Goal: Task Accomplishment & Management: Manage account settings

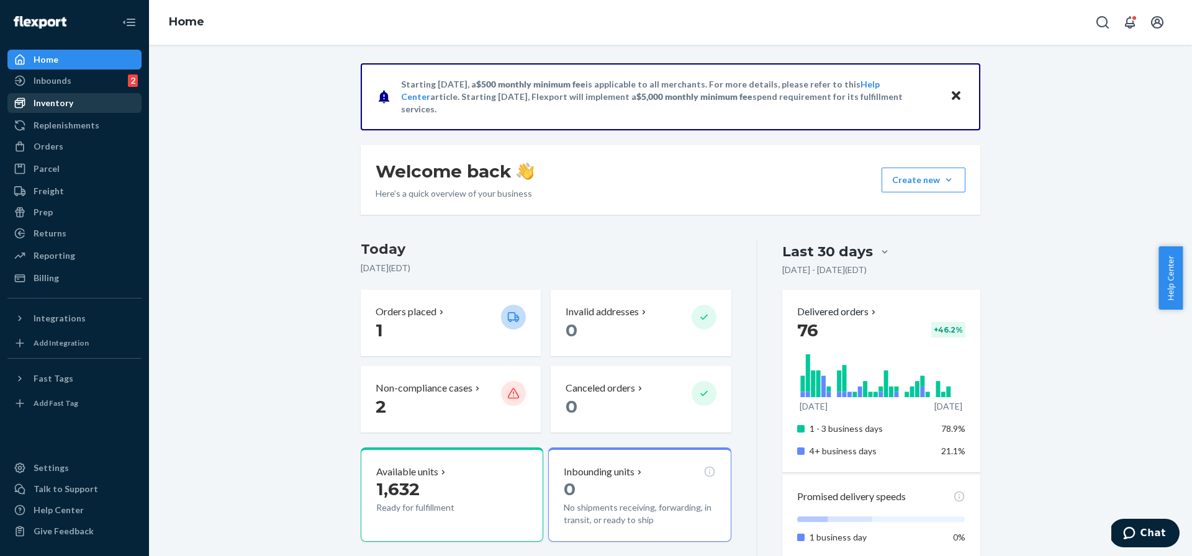
click at [50, 101] on div "Inventory" at bounding box center [54, 103] width 40 height 12
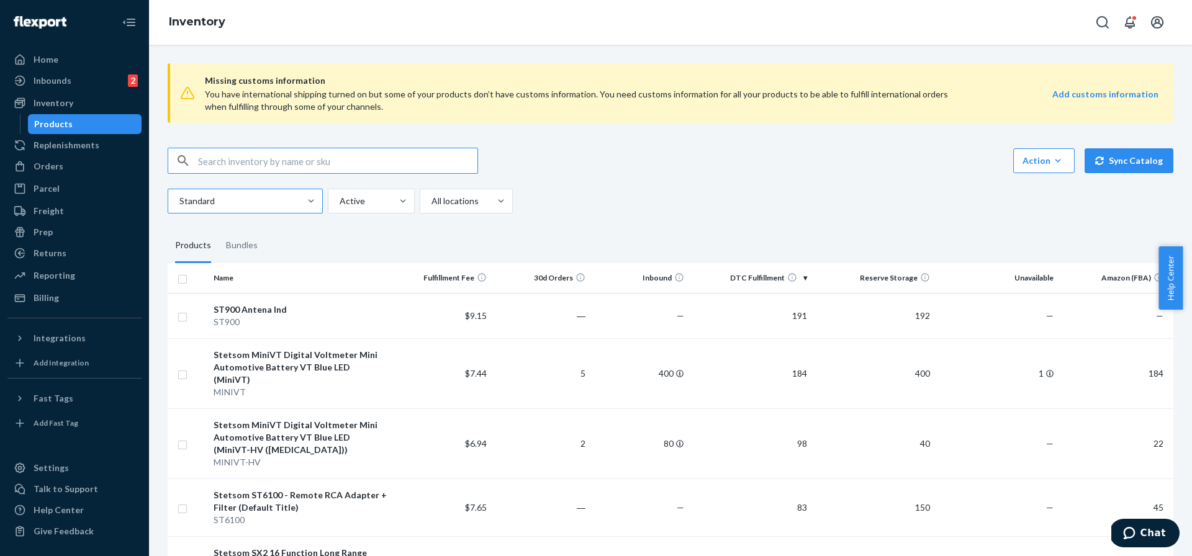
click at [289, 204] on div at bounding box center [244, 201] width 132 height 15
click at [179, 204] on input "Standard" at bounding box center [178, 201] width 1 height 12
click at [475, 285] on div "Reserve Storage" at bounding box center [466, 280] width 88 height 25
click at [431, 207] on input "option Reserve Storage focused, 3 of 4. 4 results available. Use Up and Down to…" at bounding box center [430, 201] width 1 height 12
click at [183, 277] on input "checkbox" at bounding box center [182, 277] width 10 height 13
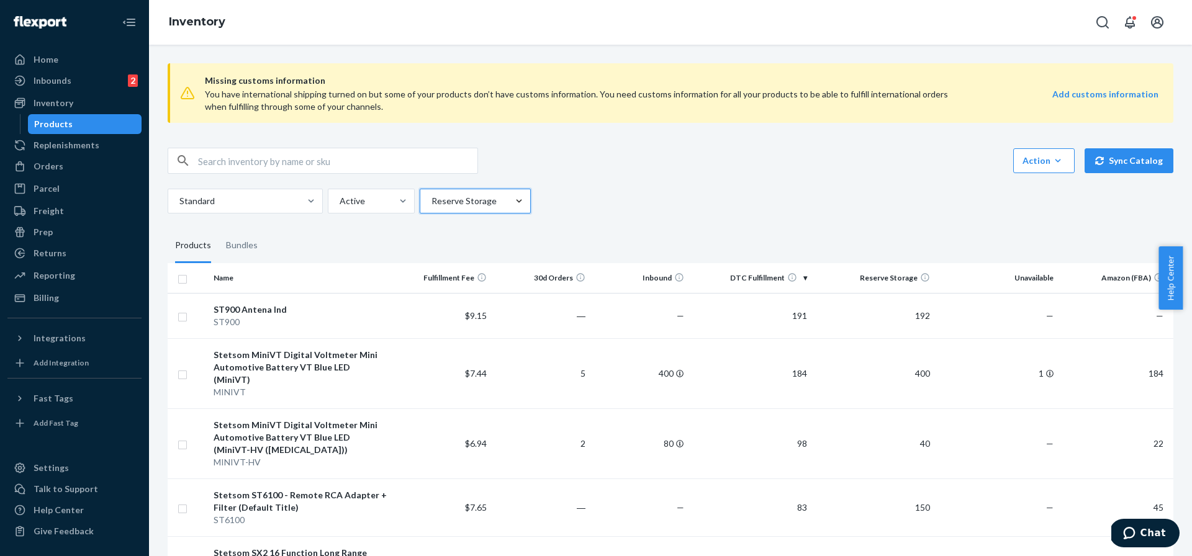
checkbox input "true"
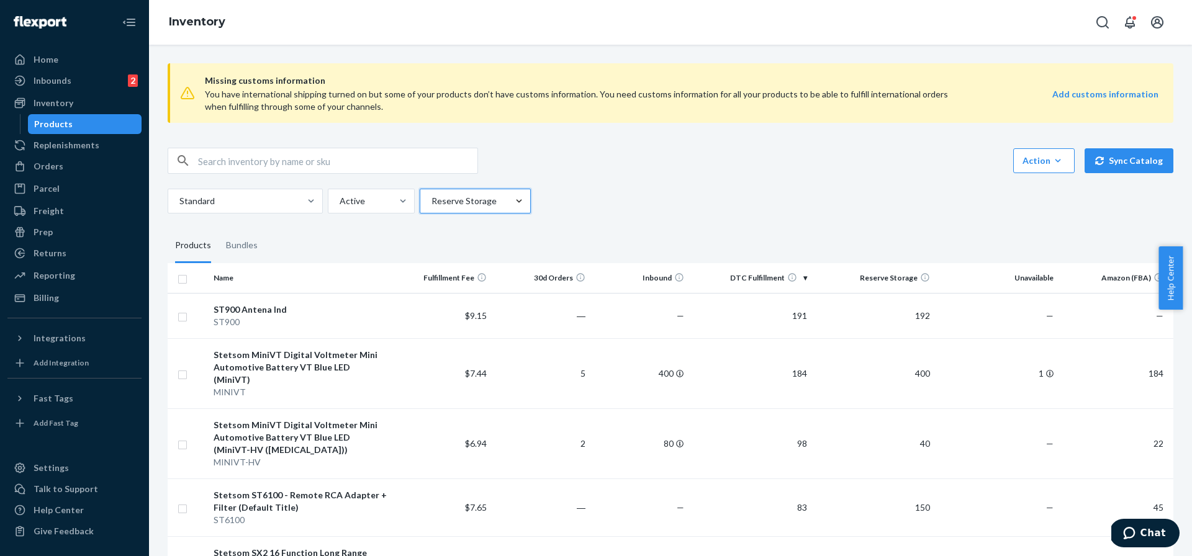
checkbox input "true"
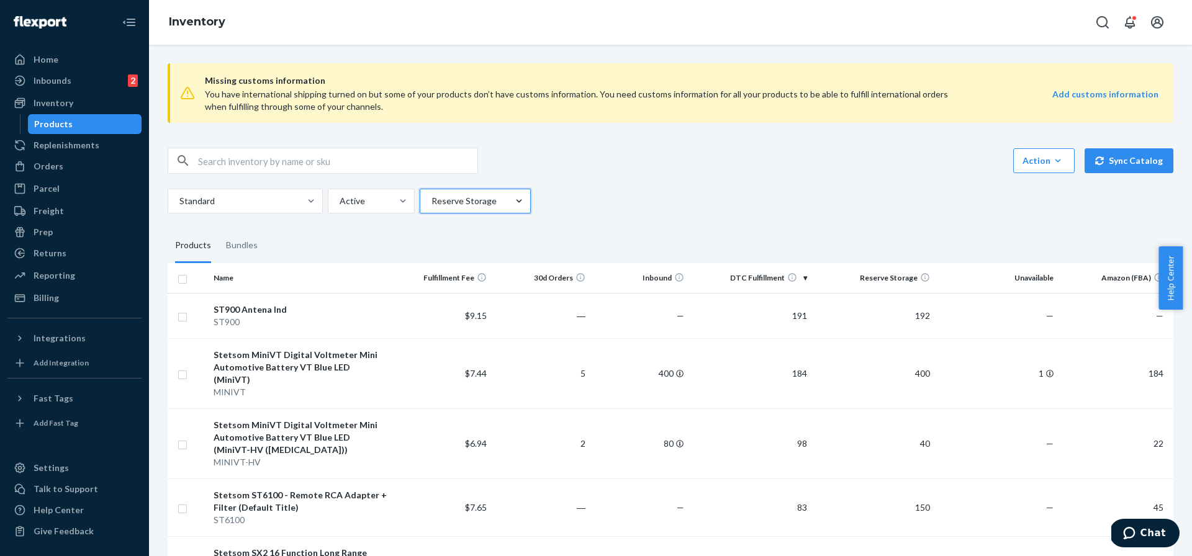
checkbox input "true"
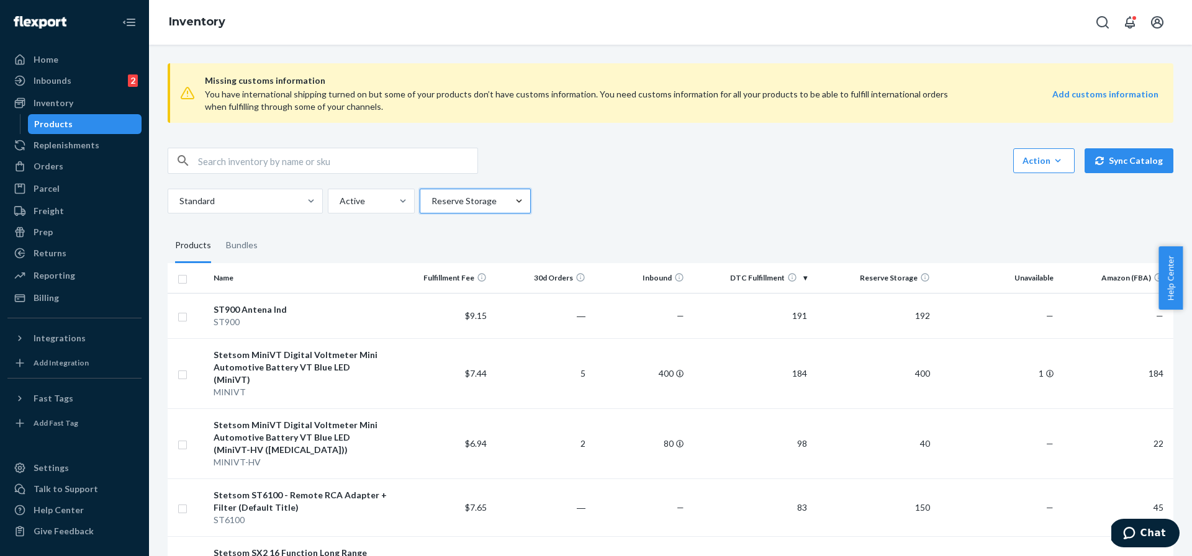
checkbox input "true"
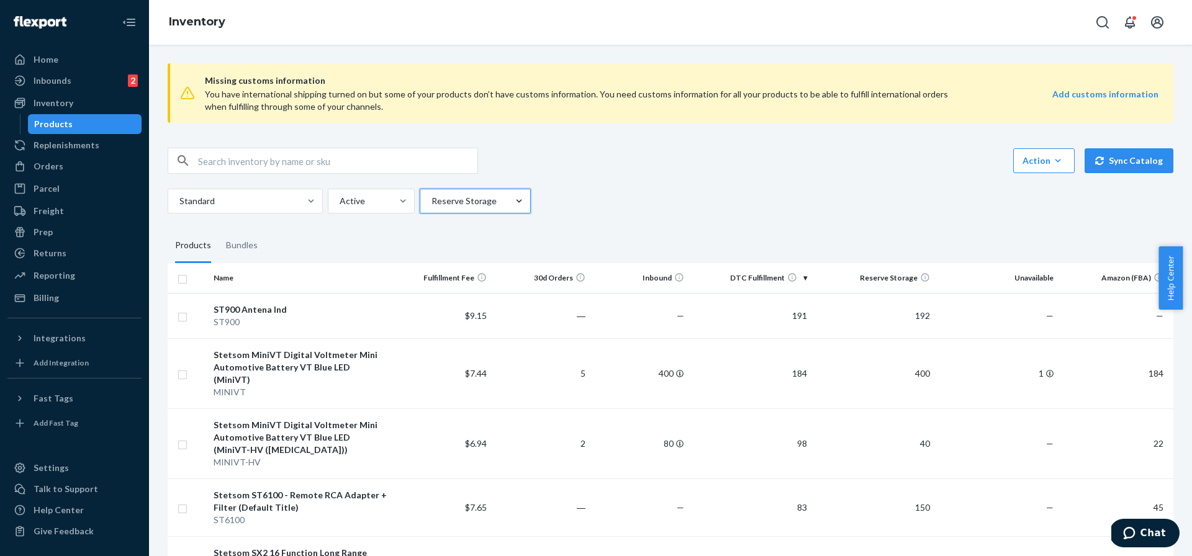
checkbox input "true"
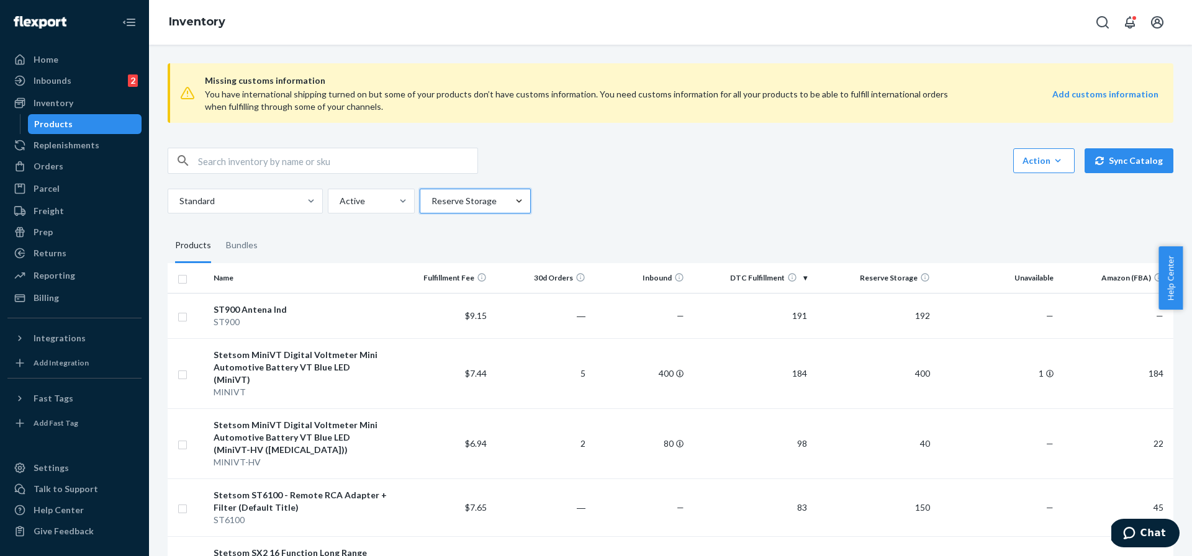
checkbox input "true"
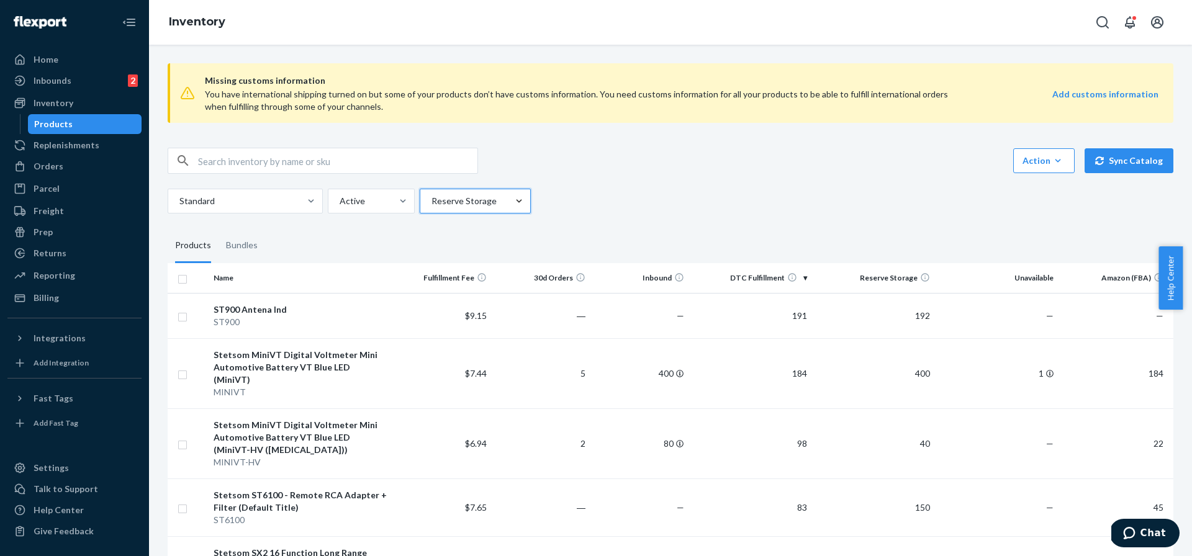
checkbox input "true"
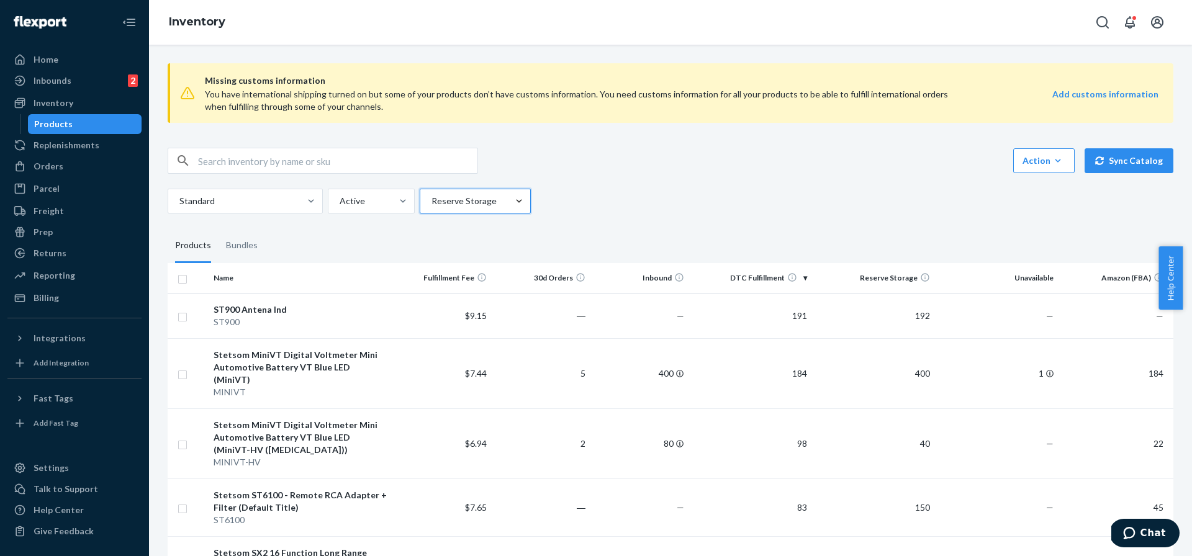
checkbox input "true"
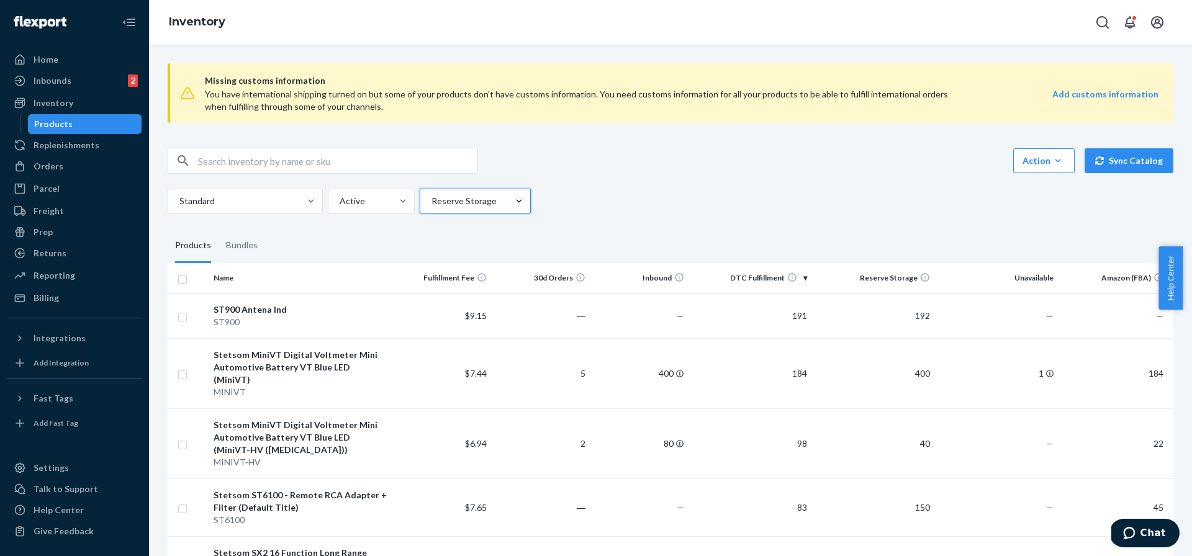
checkbox input "true"
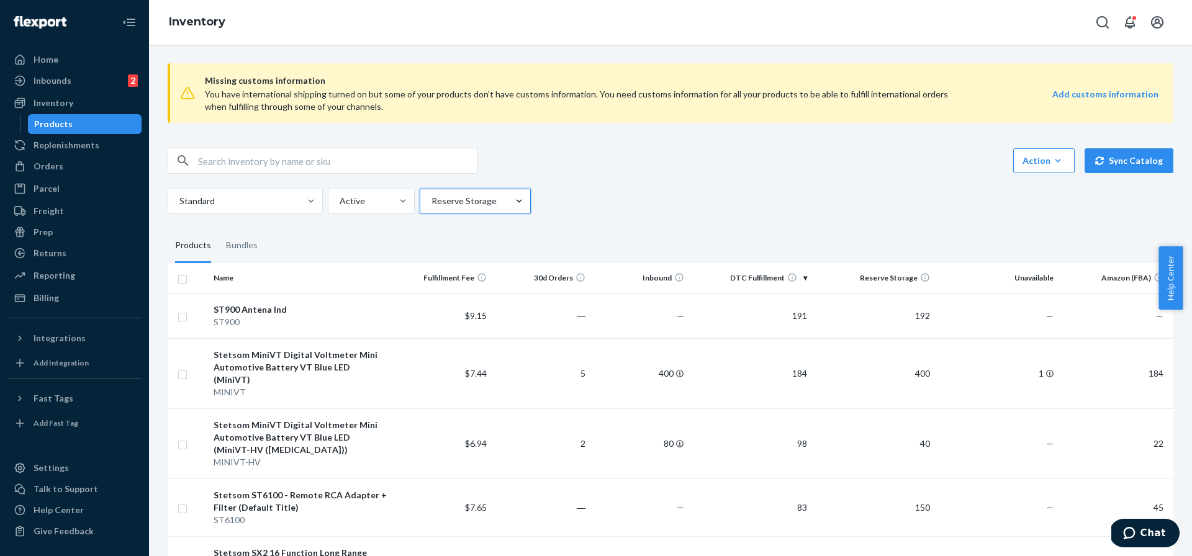
checkbox input "true"
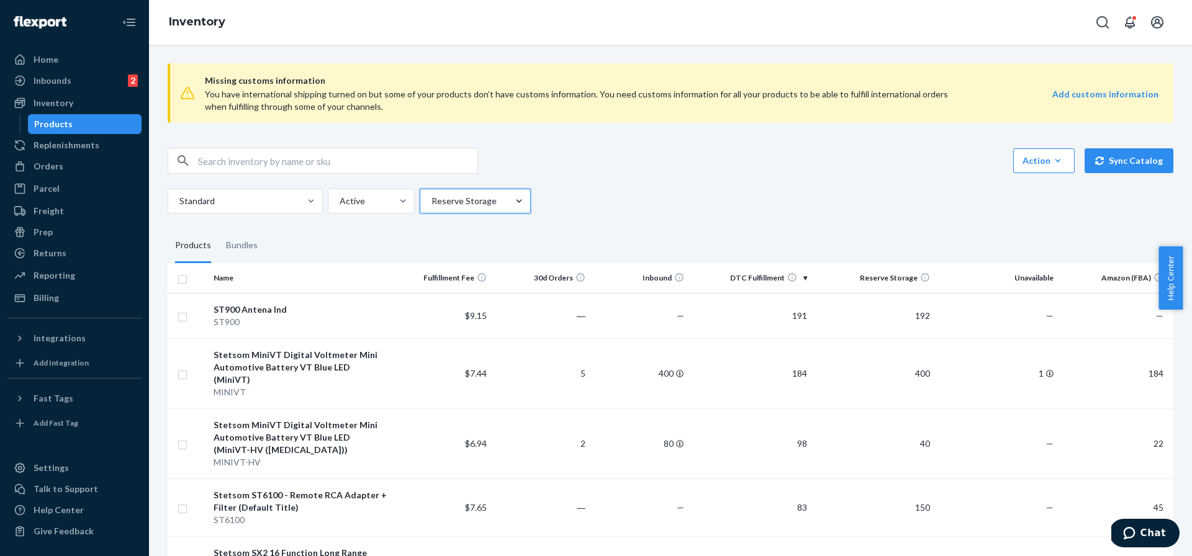
checkbox input "true"
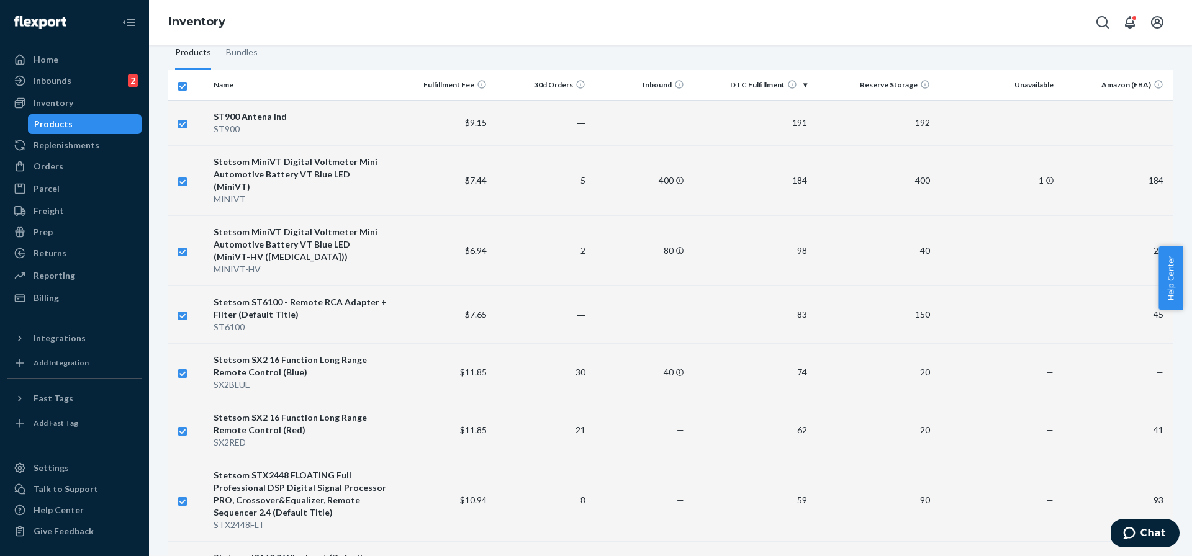
scroll to position [13, 0]
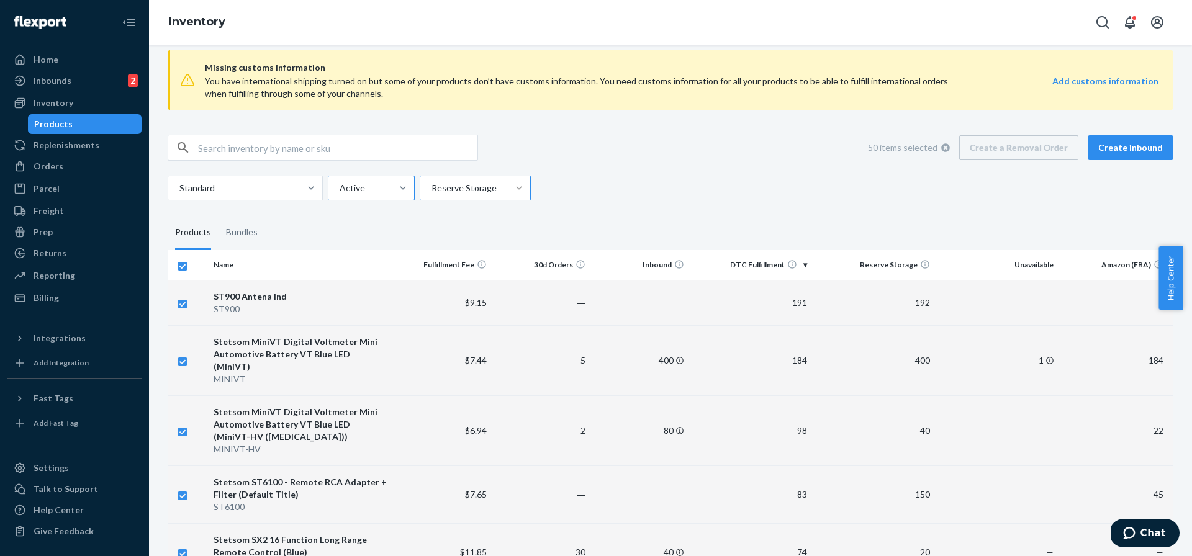
click at [372, 194] on div at bounding box center [369, 188] width 63 height 15
click at [339, 194] on input "Active" at bounding box center [338, 188] width 1 height 12
click at [356, 245] on div "Hidden" at bounding box center [371, 242] width 82 height 25
click at [339, 194] on input "option Hidden focused, 2 of 2. 2 results available. Use Up and Down to choose o…" at bounding box center [338, 188] width 1 height 12
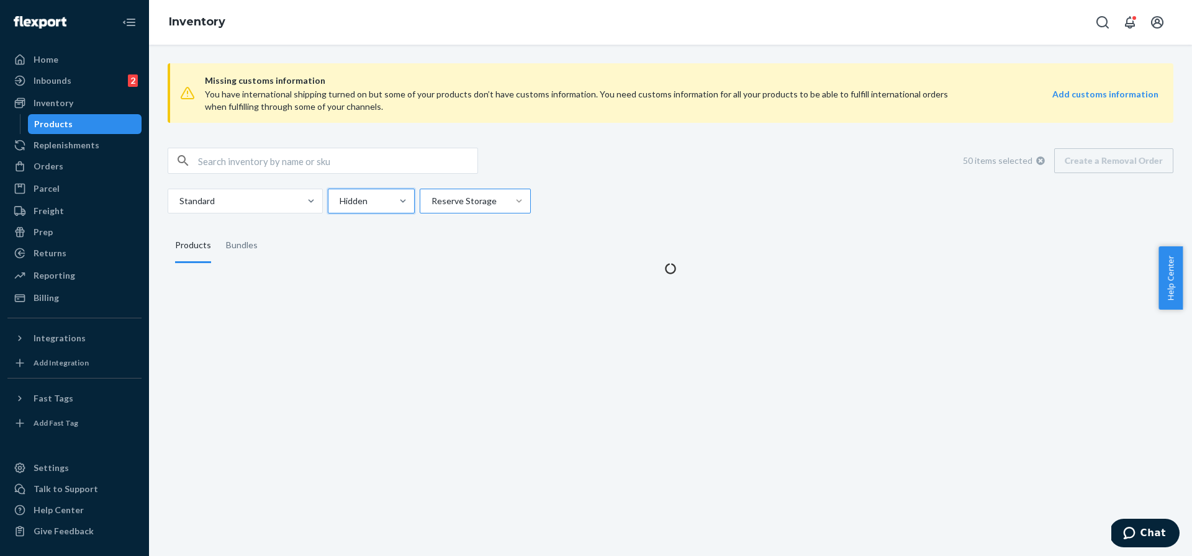
scroll to position [0, 0]
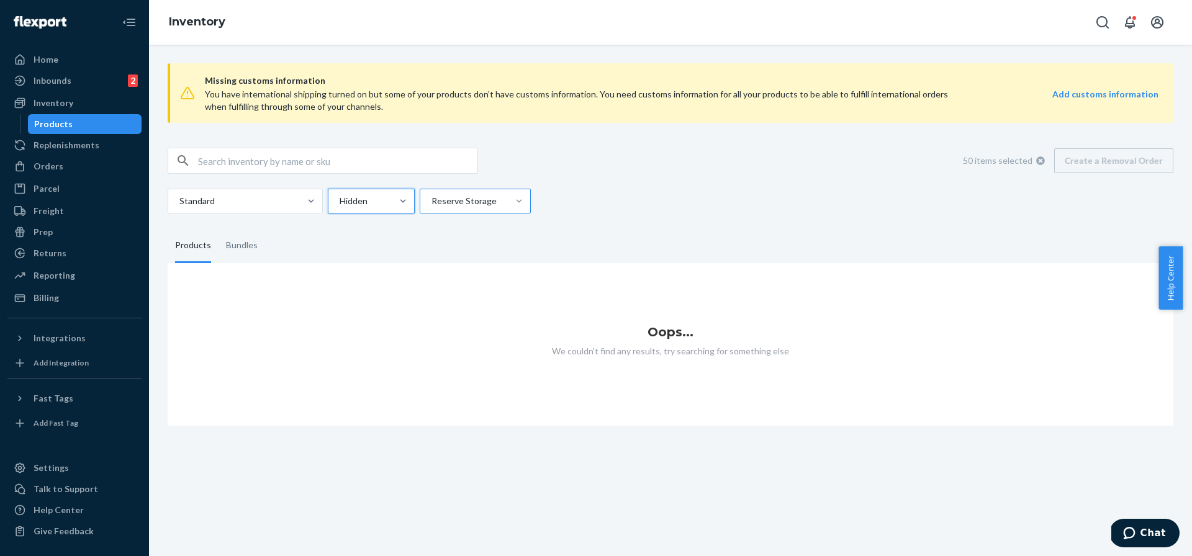
click at [448, 208] on div at bounding box center [474, 201] width 88 height 15
click at [431, 207] on input "Reserve Storage" at bounding box center [430, 201] width 1 height 12
click at [449, 233] on div "All locations" at bounding box center [475, 230] width 106 height 25
click at [431, 207] on input "option Reserve Storage, selected. option All locations focused, 1 of 4. 4 resul…" at bounding box center [430, 201] width 1 height 12
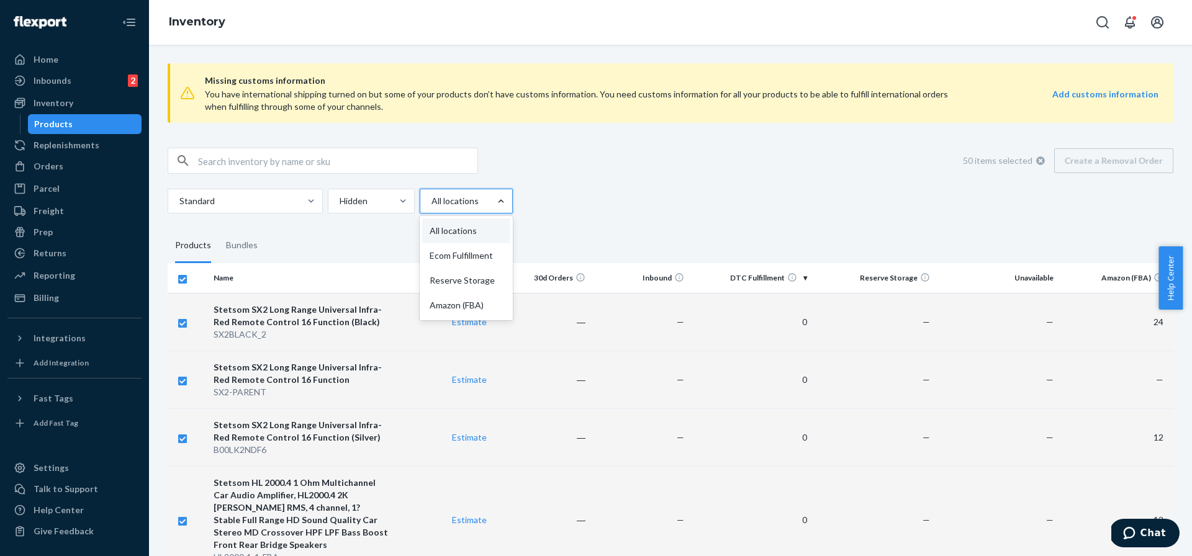
click at [435, 191] on div "All locations" at bounding box center [455, 201] width 70 height 22
click at [431, 195] on input "option All locations, selected. option All locations focused, 1 of 4. 4 results…" at bounding box center [430, 201] width 1 height 12
click at [441, 258] on div "Ecom Fulfillment" at bounding box center [466, 255] width 88 height 25
click at [431, 207] on input "option All locations, selected. option Ecom Fulfillment focused, 2 of 4. 4 resu…" at bounding box center [430, 201] width 1 height 12
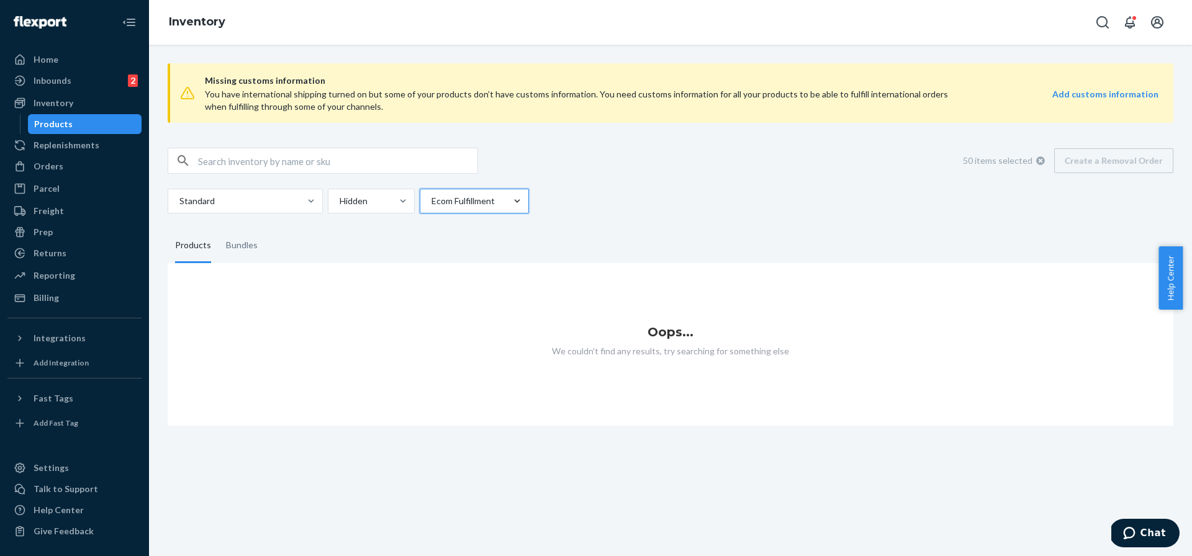
click at [457, 198] on div at bounding box center [473, 201] width 86 height 15
click at [431, 198] on input "option Ecom Fulfillment, selected. 0 results available. Select is focused ,type…" at bounding box center [430, 201] width 1 height 12
click at [442, 303] on div "Amazon (FBA)" at bounding box center [474, 305] width 104 height 25
click at [431, 207] on input "option Ecom Fulfillment, selected. option Amazon (FBA) focused, 4 of 4. 4 resul…" at bounding box center [430, 201] width 1 height 12
click at [454, 201] on div at bounding box center [468, 201] width 76 height 15
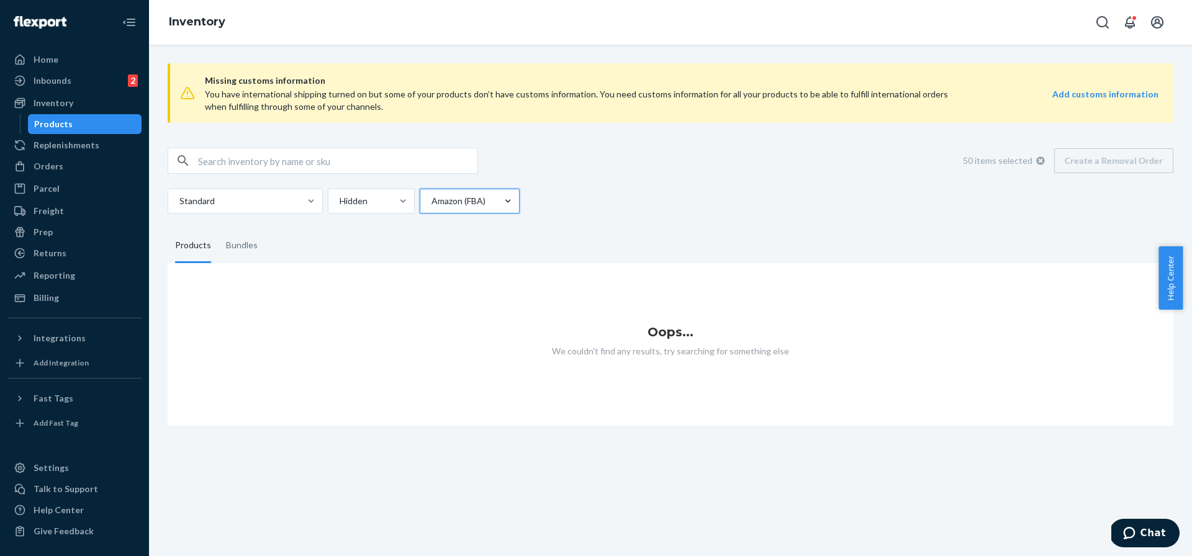
click at [431, 201] on input "option Amazon (FBA), selected. 0 results available. Select is focused ,type to …" at bounding box center [430, 201] width 1 height 12
click at [374, 200] on div at bounding box center [369, 201] width 63 height 15
click at [339, 200] on input "Hidden" at bounding box center [338, 201] width 1 height 12
click at [374, 225] on div "Active" at bounding box center [371, 230] width 82 height 25
click at [339, 207] on input "option Hidden, selected. option Active focused, 1 of 2. 2 results available. Us…" at bounding box center [338, 201] width 1 height 12
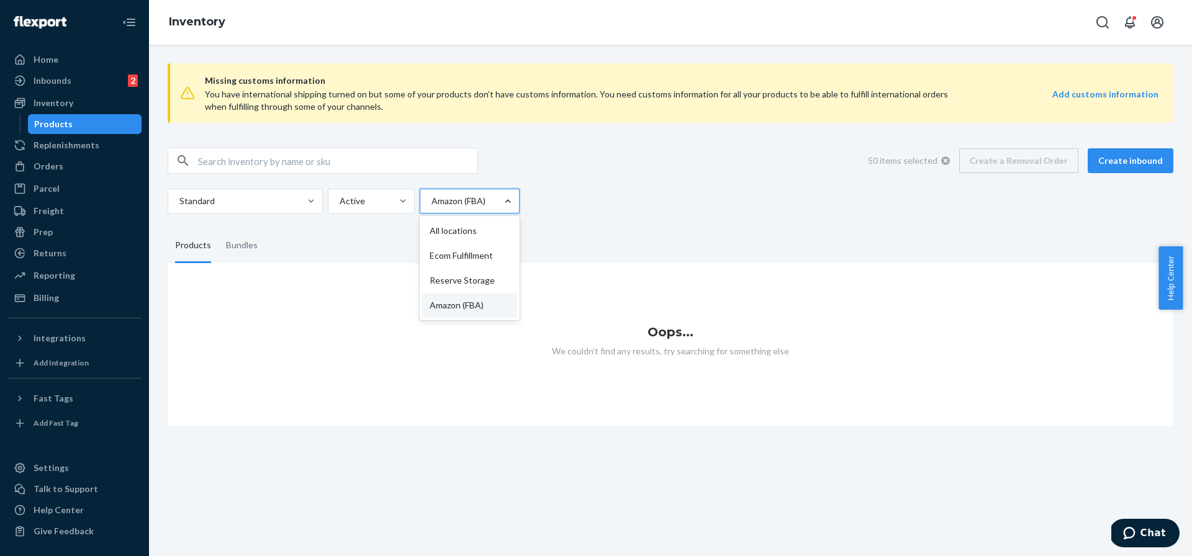
click at [436, 202] on div at bounding box center [468, 201] width 76 height 15
click at [431, 202] on input "option Amazon (FBA), selected. option All locations focused, 0 of 4. 4 results …" at bounding box center [430, 201] width 1 height 12
click at [446, 284] on div "Reserve Storage" at bounding box center [469, 280] width 95 height 25
click at [431, 207] on input "option Amazon (FBA), selected. option Reserve Storage focused, 0 of 4. 4 result…" at bounding box center [430, 201] width 1 height 12
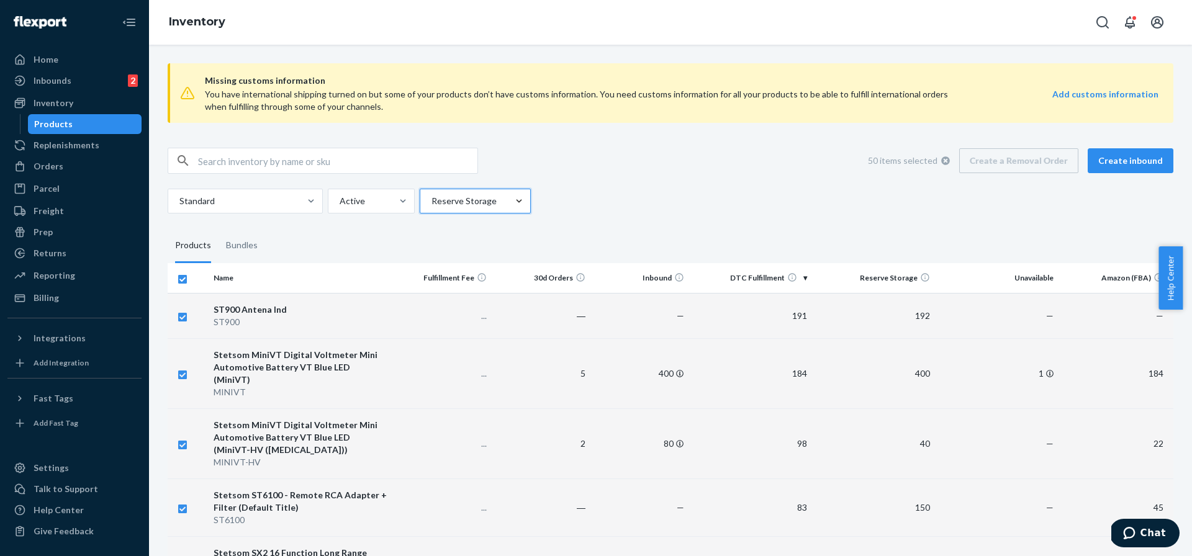
click at [453, 205] on div at bounding box center [474, 201] width 88 height 15
click at [431, 205] on input "option Reserve Storage, selected. 0 results available. Select is focused ,type …" at bounding box center [430, 201] width 1 height 12
click at [429, 312] on div "Amazon (FBA)" at bounding box center [475, 305] width 106 height 25
click at [430, 207] on input "option Reserve Storage, selected. option Amazon (FBA) focused, 4 of 4. 4 result…" at bounding box center [430, 201] width 1 height 12
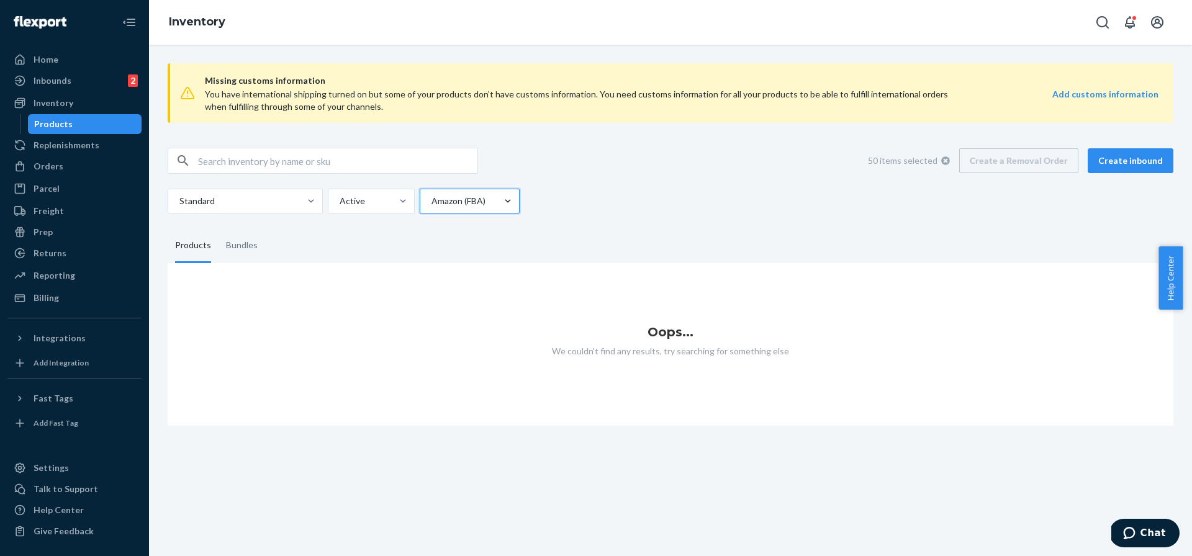
drag, startPoint x: 460, startPoint y: 191, endPoint x: 457, endPoint y: 197, distance: 6.9
click at [460, 192] on div "Amazon (FBA)" at bounding box center [458, 201] width 76 height 22
click at [431, 195] on input "option Amazon (FBA), selected. 0 results available. Select is focused ,type to …" at bounding box center [430, 201] width 1 height 12
click at [442, 259] on div "Ecom Fulfillment" at bounding box center [469, 255] width 95 height 25
click at [431, 207] on input "option Amazon (FBA), selected. option Ecom Fulfillment focused, 2 of 4. 4 resul…" at bounding box center [430, 201] width 1 height 12
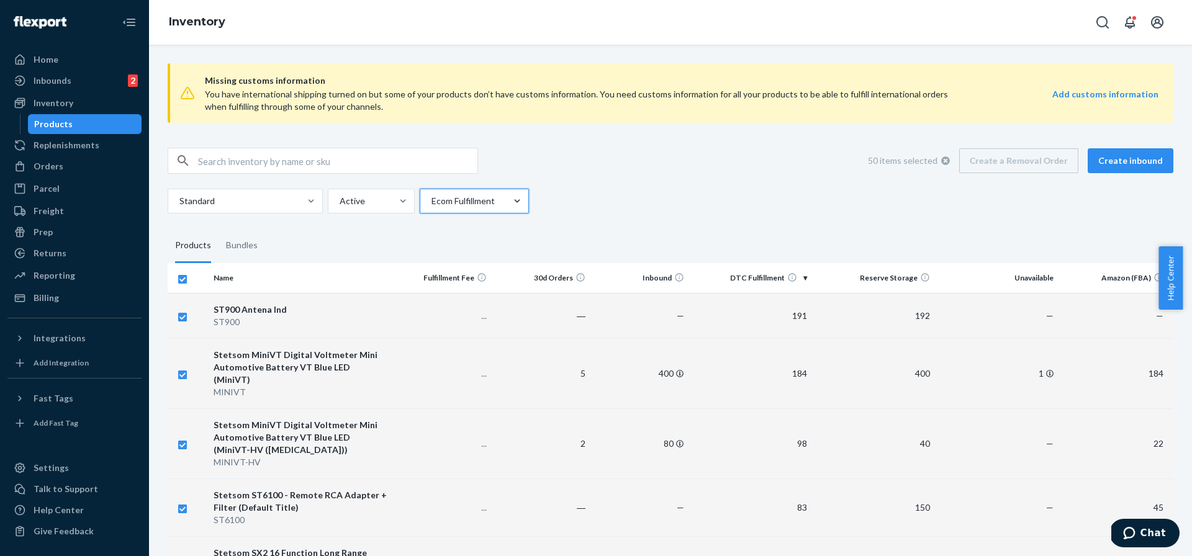
click at [452, 204] on div at bounding box center [473, 201] width 86 height 15
click at [431, 204] on input "option Ecom Fulfillment, selected. 0 results available. Select is focused ,type…" at bounding box center [430, 201] width 1 height 12
click at [447, 232] on div "All locations" at bounding box center [474, 230] width 104 height 25
click at [431, 207] on input "option Ecom Fulfillment, selected. option All locations focused, 0 of 4. 4 resu…" at bounding box center [430, 201] width 1 height 12
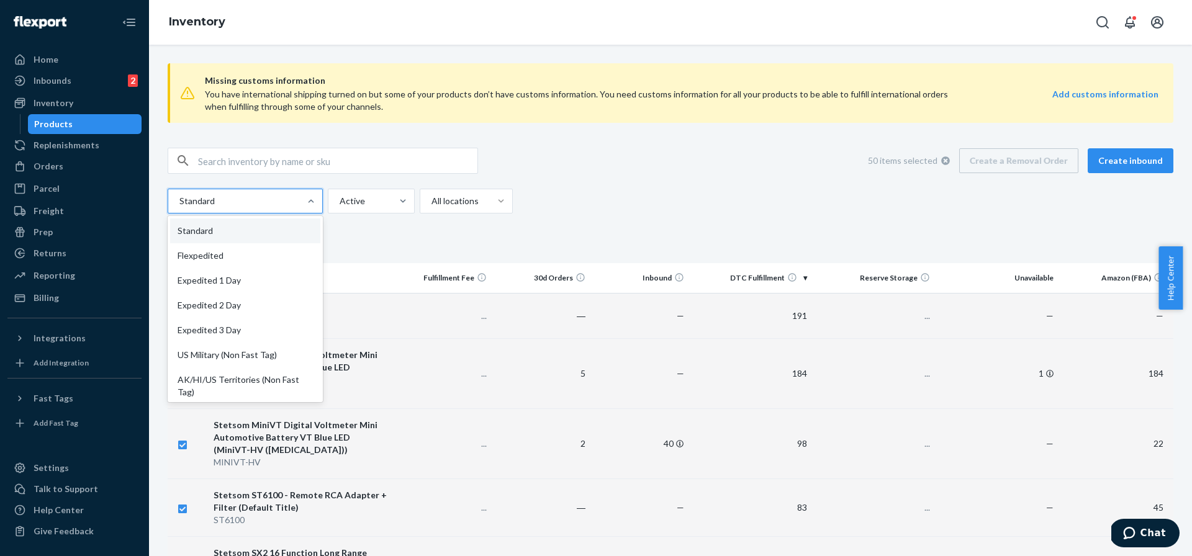
click at [236, 204] on div at bounding box center [244, 201] width 132 height 15
click at [179, 204] on input "option Standard focused, 0 of 13. 13 results available. Use Up and Down to choo…" at bounding box center [178, 201] width 1 height 12
click at [249, 253] on div "Flexpedited" at bounding box center [245, 255] width 150 height 25
click at [179, 207] on input "option Flexpedited focused, 0 of 13. 13 results available. Use Up and Down to c…" at bounding box center [178, 201] width 1 height 12
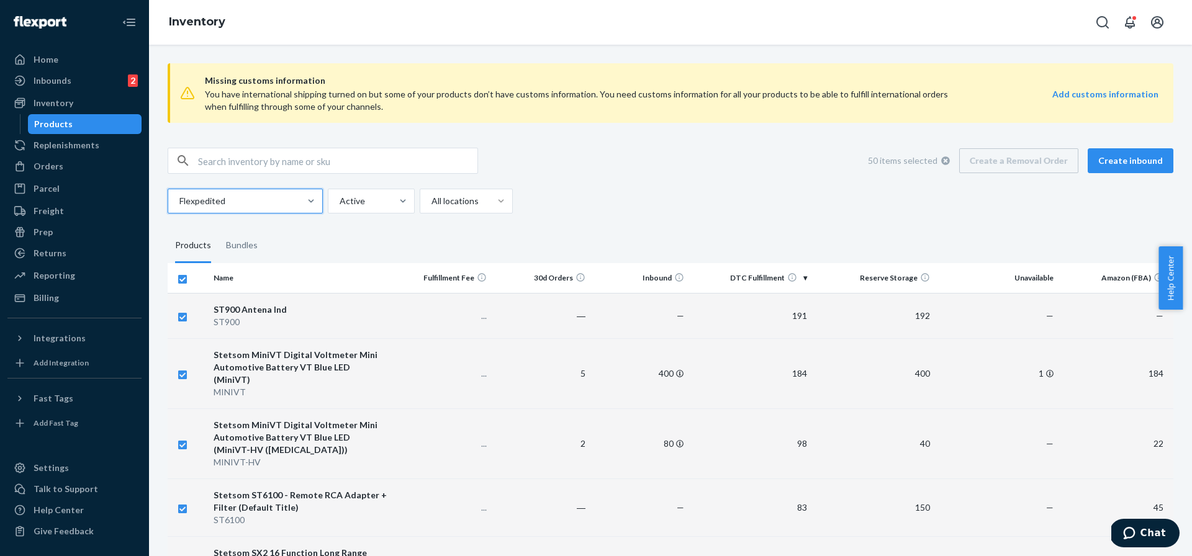
click at [284, 196] on div at bounding box center [244, 201] width 132 height 15
click at [179, 196] on input "option Flexpedited, selected. 0 results available. Select is focused ,type to r…" at bounding box center [178, 201] width 1 height 12
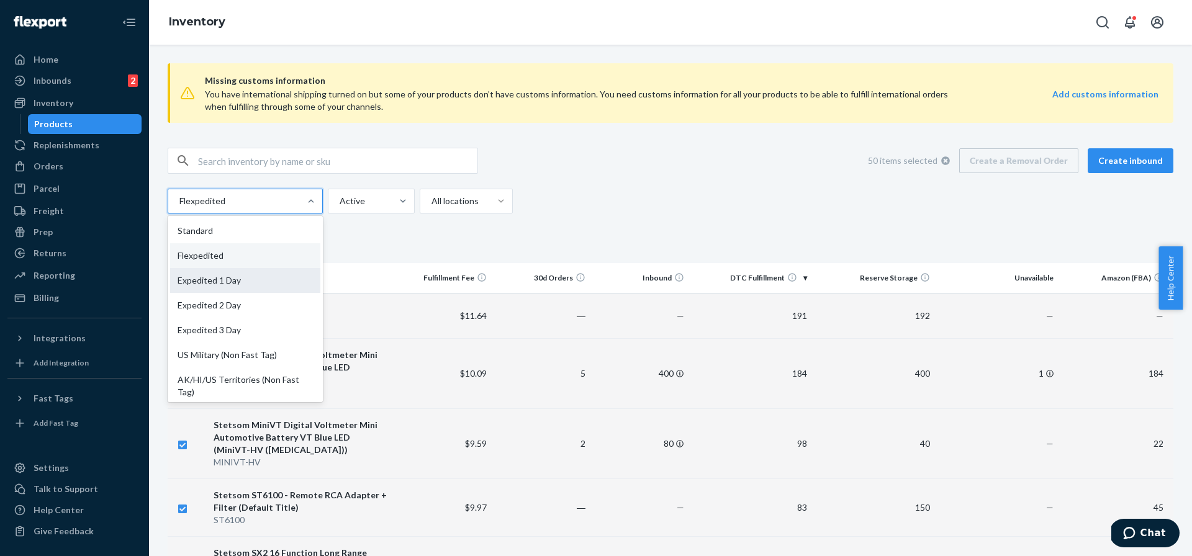
click at [271, 285] on div "Expedited 1 Day" at bounding box center [245, 280] width 150 height 25
click at [179, 207] on input "option Flexpedited, selected. option Expedited 1 Day focused, 0 of 13. 13 resul…" at bounding box center [178, 201] width 1 height 12
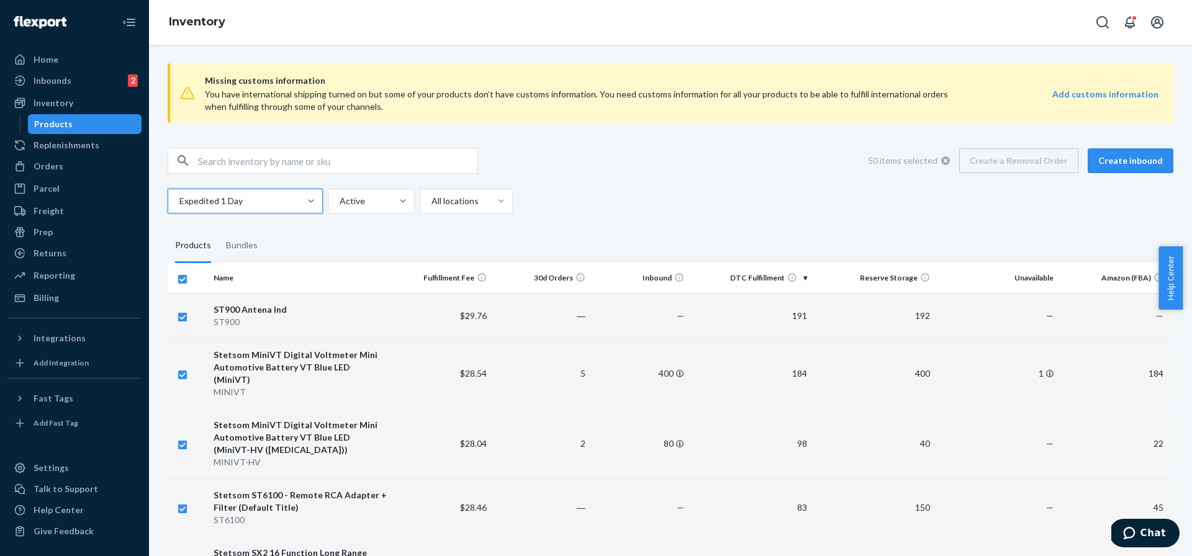
click at [293, 202] on div at bounding box center [244, 201] width 132 height 15
click at [179, 202] on input "option Expedited 1 Day, selected. 0 results available. Select is focused ,type …" at bounding box center [178, 201] width 1 height 12
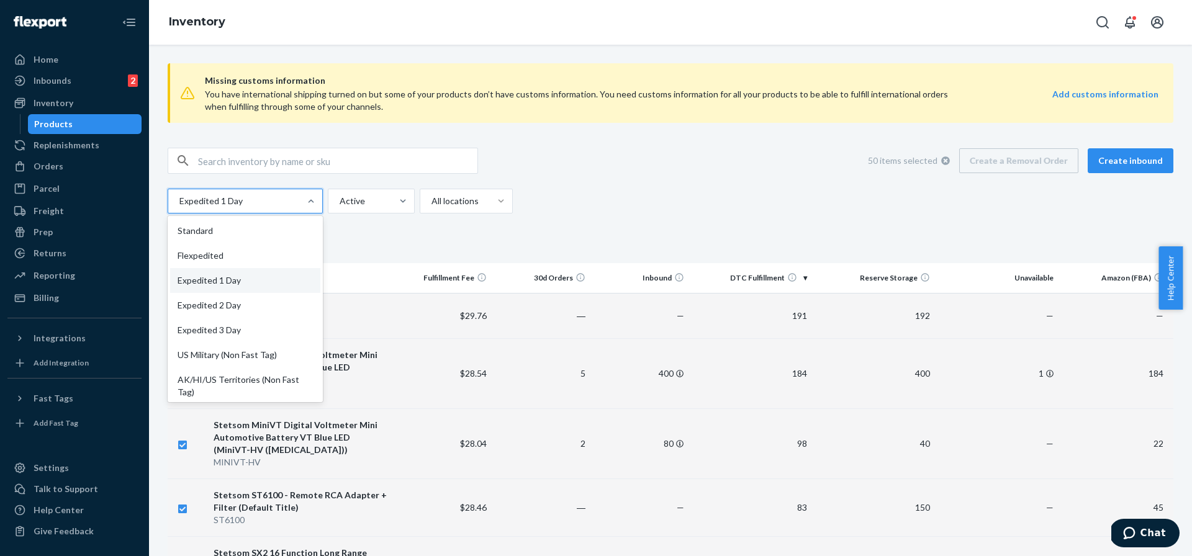
click at [284, 230] on div "Standard" at bounding box center [245, 230] width 150 height 25
click at [179, 207] on input "option Expedited 1 Day, selected. option Standard focused, 1 of 13. 13 results …" at bounding box center [178, 201] width 1 height 12
